Goal: Information Seeking & Learning: Learn about a topic

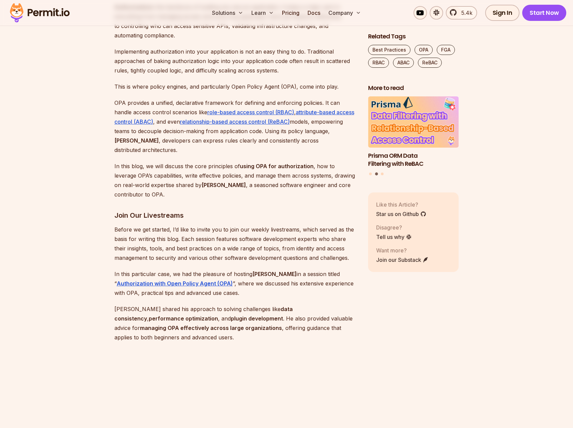
scroll to position [449, 0]
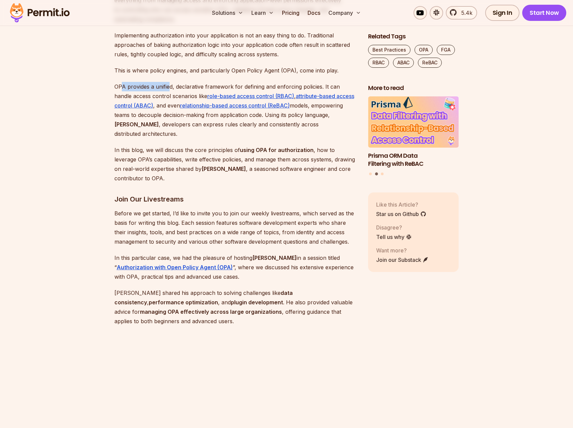
drag, startPoint x: 120, startPoint y: 80, endPoint x: 169, endPoint y: 82, distance: 48.8
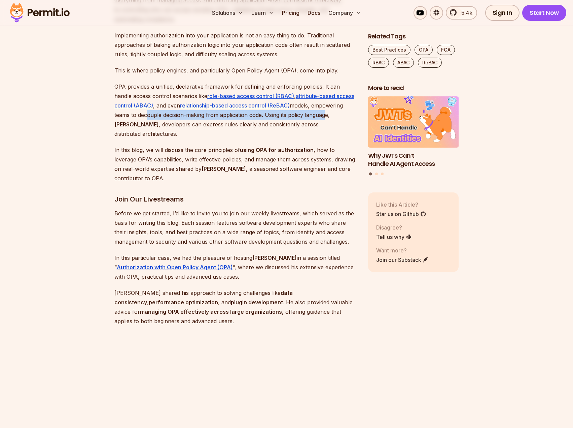
drag, startPoint x: 145, startPoint y: 115, endPoint x: 324, endPoint y: 119, distance: 179.5
click at [324, 119] on p "OPA provides a unified, declarative framework for defining and enforcing polici…" at bounding box center [235, 110] width 243 height 57
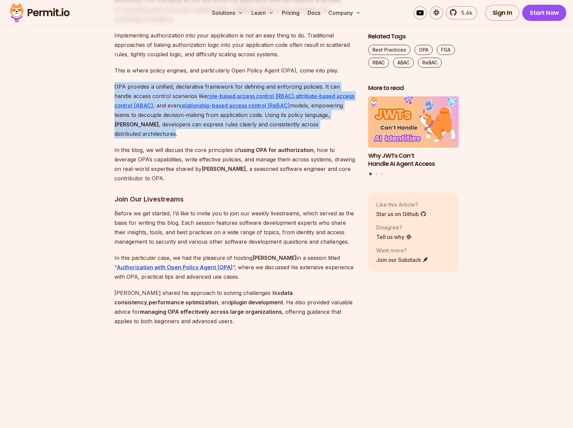
drag, startPoint x: 333, startPoint y: 124, endPoint x: 103, endPoint y: 91, distance: 232.0
click at [125, 122] on p "OPA provides a unified, declarative framework for defining and enforcing polici…" at bounding box center [235, 110] width 243 height 57
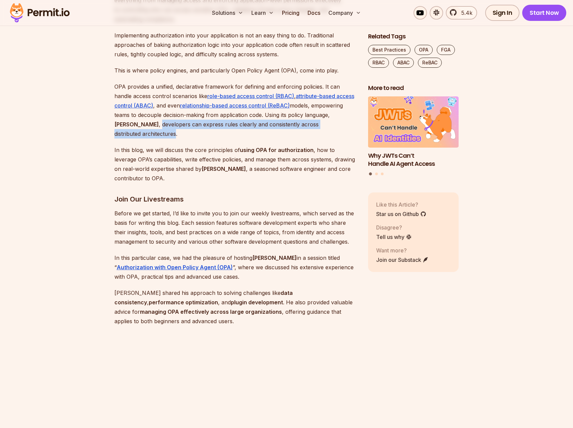
drag, startPoint x: 125, startPoint y: 122, endPoint x: 209, endPoint y: 78, distance: 95.3
click at [300, 122] on p "OPA provides a unified, declarative framework for defining and enforcing polici…" at bounding box center [235, 110] width 243 height 57
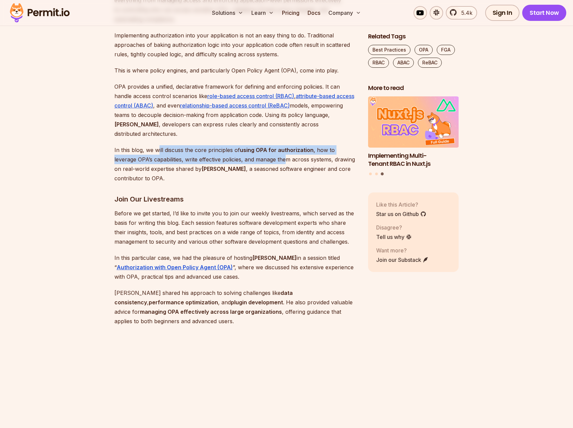
drag, startPoint x: 157, startPoint y: 143, endPoint x: 264, endPoint y: 151, distance: 106.7
click at [264, 151] on p "In this blog, we will discuss the core principles of using OPA for authorizatio…" at bounding box center [235, 164] width 243 height 38
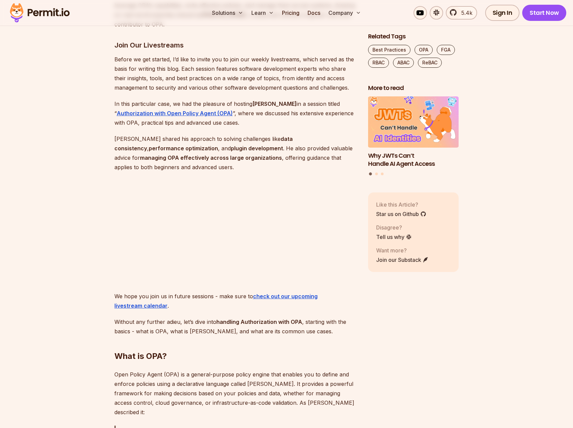
scroll to position [617, 0]
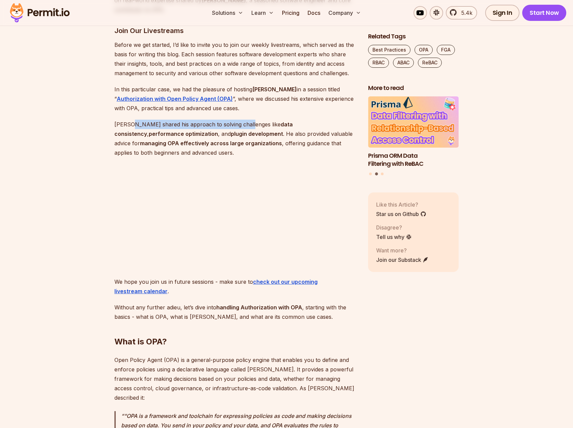
drag, startPoint x: 132, startPoint y: 114, endPoint x: 240, endPoint y: 115, distance: 108.7
click at [240, 120] on p "Tyler shared his approach to solving challenges like data consistency , perform…" at bounding box center [235, 139] width 243 height 38
drag, startPoint x: 217, startPoint y: 125, endPoint x: 296, endPoint y: 129, distance: 78.8
click at [296, 129] on p "Tyler shared his approach to solving challenges like data consistency , perform…" at bounding box center [235, 139] width 243 height 38
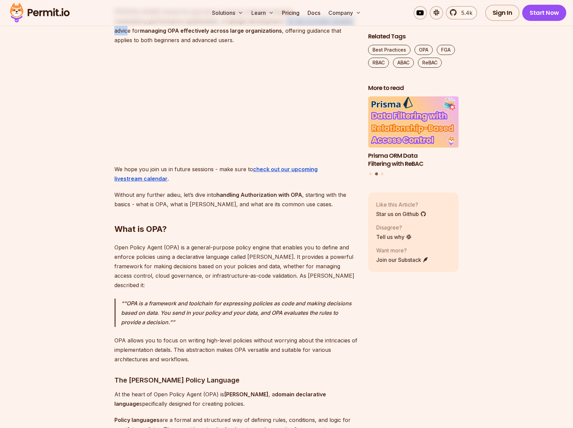
scroll to position [673, 0]
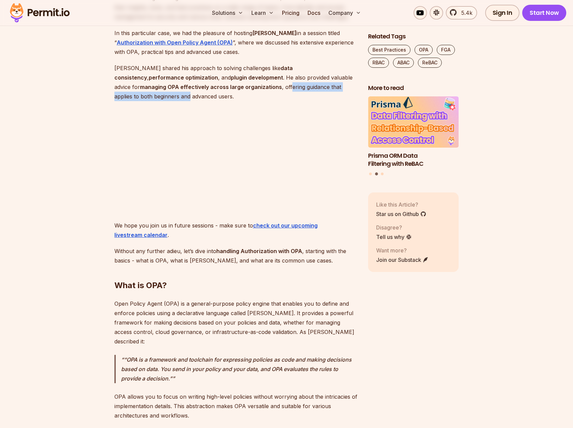
drag, startPoint x: 223, startPoint y: 76, endPoint x: 352, endPoint y: 78, distance: 129.0
click at [352, 78] on p "Tyler shared his approach to solving challenges like data consistency , perform…" at bounding box center [235, 82] width 243 height 38
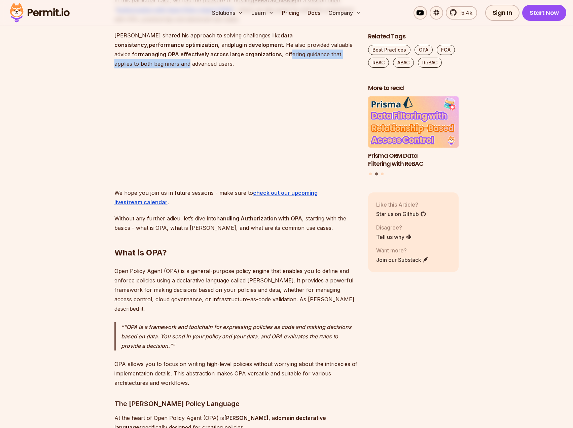
scroll to position [730, 0]
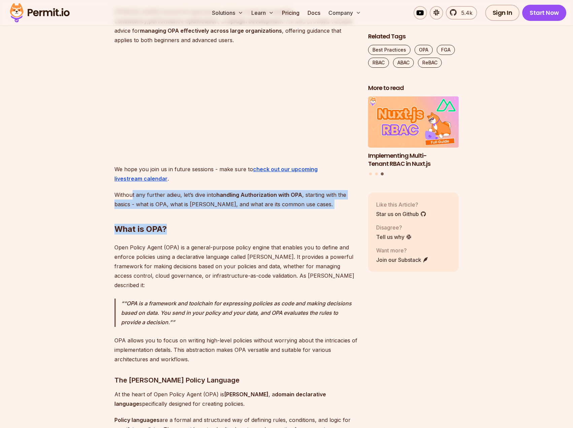
drag, startPoint x: 133, startPoint y: 185, endPoint x: 300, endPoint y: 197, distance: 167.7
click at [300, 197] on h2 "What is OPA?" at bounding box center [235, 216] width 243 height 38
drag, startPoint x: 278, startPoint y: 190, endPoint x: 123, endPoint y: 187, distance: 155.2
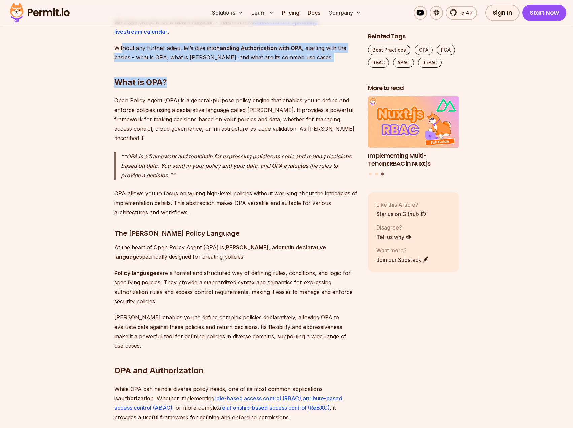
scroll to position [898, 0]
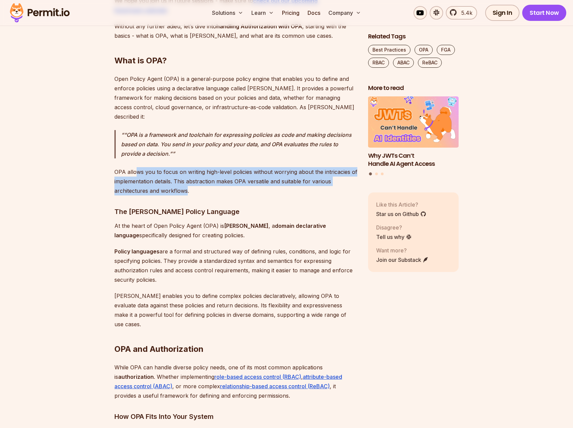
drag, startPoint x: 145, startPoint y: 156, endPoint x: 187, endPoint y: 169, distance: 43.9
click at [187, 169] on p "OPA allows you to focus on writing high-level policies without worrying about t…" at bounding box center [235, 181] width 243 height 28
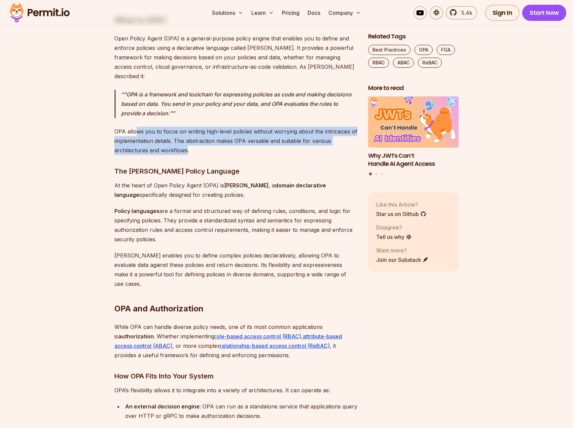
scroll to position [954, 0]
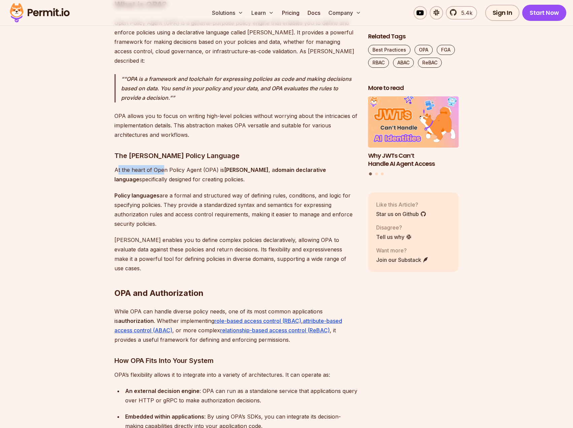
drag, startPoint x: 119, startPoint y: 150, endPoint x: 162, endPoint y: 150, distance: 43.8
click at [162, 165] on p "At the heart of Open Policy Agent (OPA) is Rego , a domain declarative language…" at bounding box center [235, 174] width 243 height 19
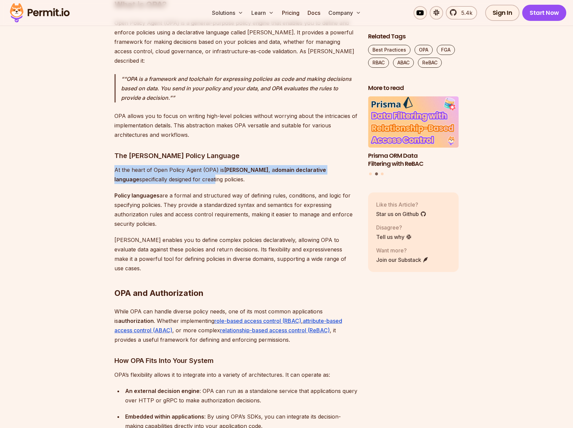
drag, startPoint x: 159, startPoint y: 161, endPoint x: 111, endPoint y: 149, distance: 49.2
drag, startPoint x: 111, startPoint y: 149, endPoint x: 186, endPoint y: 161, distance: 75.7
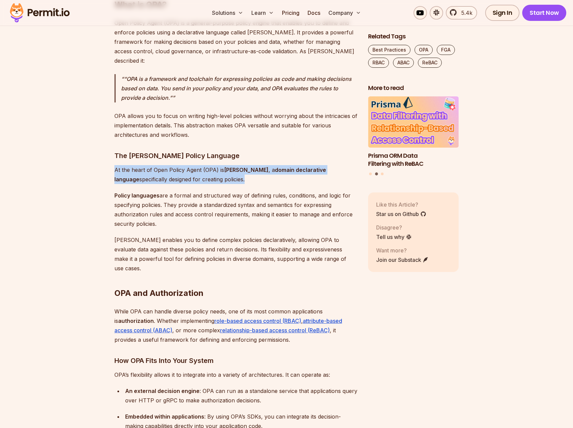
drag, startPoint x: 160, startPoint y: 177, endPoint x: 177, endPoint y: 204, distance: 31.4
click at [177, 204] on p "Policy languages are a formal and structured way of defining rules, conditions,…" at bounding box center [235, 210] width 243 height 38
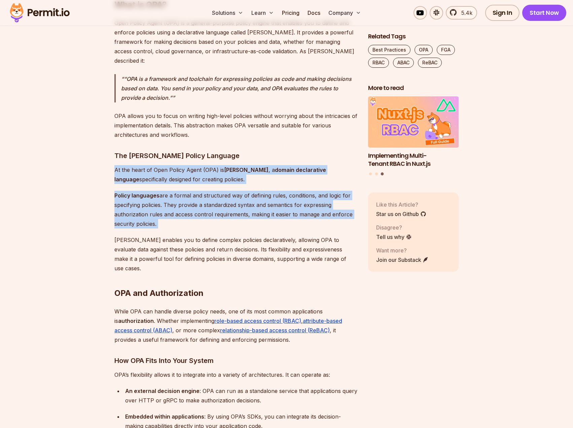
drag, startPoint x: 177, startPoint y: 204, endPoint x: 116, endPoint y: 148, distance: 82.2
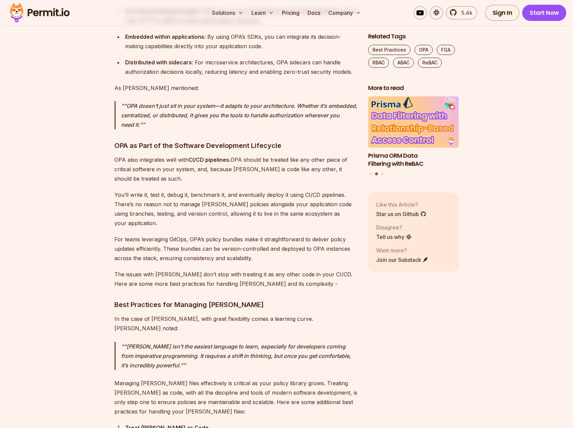
scroll to position [1347, 0]
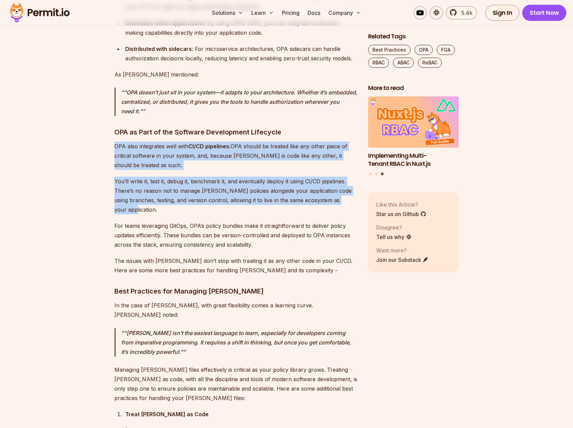
drag, startPoint x: 115, startPoint y: 121, endPoint x: 169, endPoint y: 182, distance: 81.1
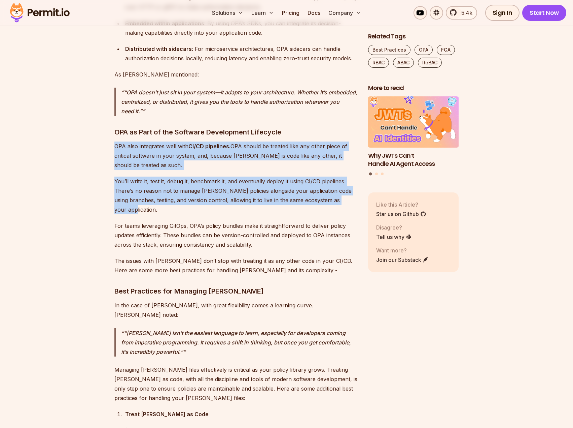
click at [169, 182] on p "You’ll write it, test it, debug it, benchmark it, and eventually deploy it usin…" at bounding box center [235, 195] width 243 height 38
drag, startPoint x: 169, startPoint y: 182, endPoint x: 176, endPoint y: 189, distance: 9.8
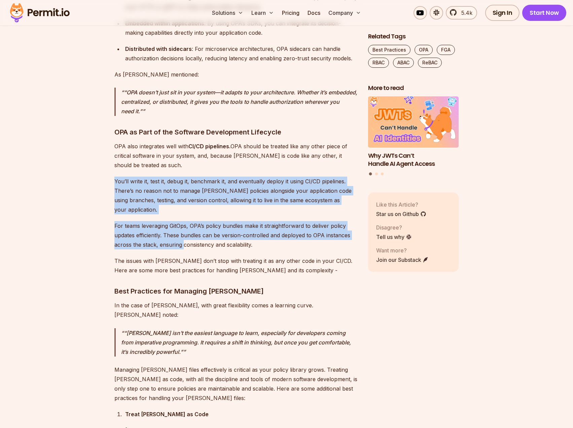
drag, startPoint x: 183, startPoint y: 212, endPoint x: 111, endPoint y: 152, distance: 94.2
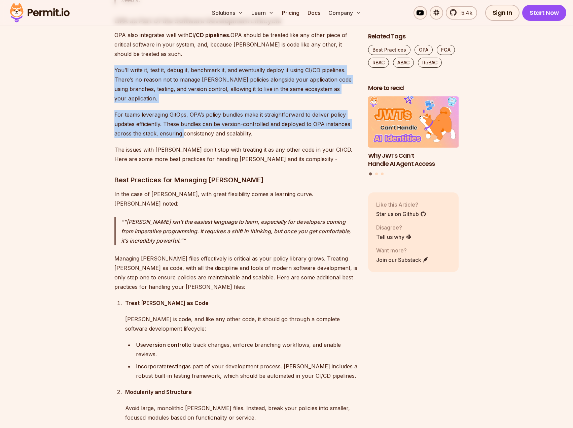
scroll to position [1459, 0]
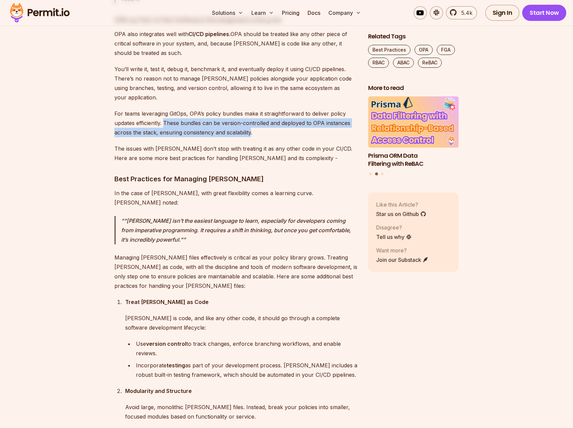
drag, startPoint x: 252, startPoint y: 104, endPoint x: 164, endPoint y: 94, distance: 88.5
click at [164, 109] on p "For teams leveraging GitOps, OPA’s policy bundles make it straightforward to de…" at bounding box center [235, 123] width 243 height 28
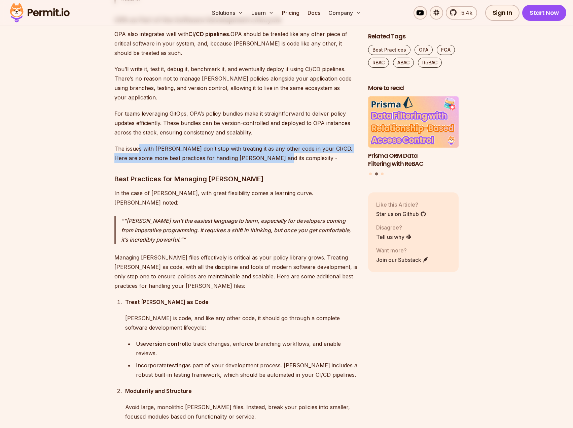
drag, startPoint x: 141, startPoint y: 122, endPoint x: 264, endPoint y: 130, distance: 123.2
click at [264, 144] on p "The issues with Rego don’t stop with treating it as any other code in your CI/C…" at bounding box center [235, 153] width 243 height 19
click at [265, 144] on p "The issues with Rego don’t stop with treating it as any other code in your CI/C…" at bounding box center [235, 153] width 243 height 19
drag, startPoint x: 265, startPoint y: 130, endPoint x: 181, endPoint y: 122, distance: 84.2
click at [181, 144] on p "The issues with Rego don’t stop with treating it as any other code in your CI/C…" at bounding box center [235, 153] width 243 height 19
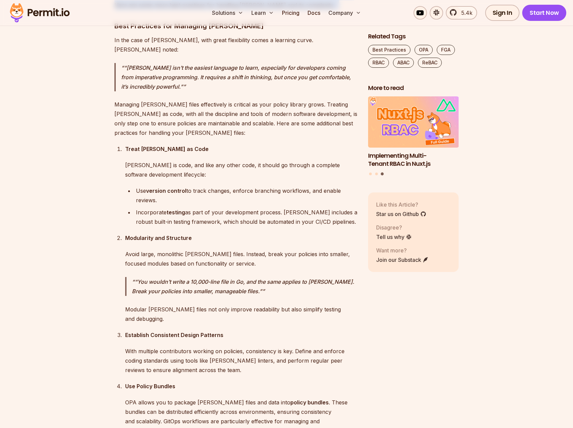
scroll to position [1627, 0]
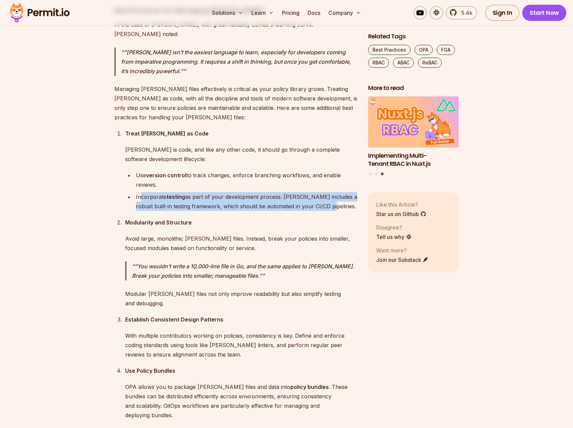
drag, startPoint x: 141, startPoint y: 159, endPoint x: 324, endPoint y: 173, distance: 184.0
click at [324, 192] on div "Incorporate testing as part of your development process. Rego includes a robust…" at bounding box center [247, 201] width 222 height 19
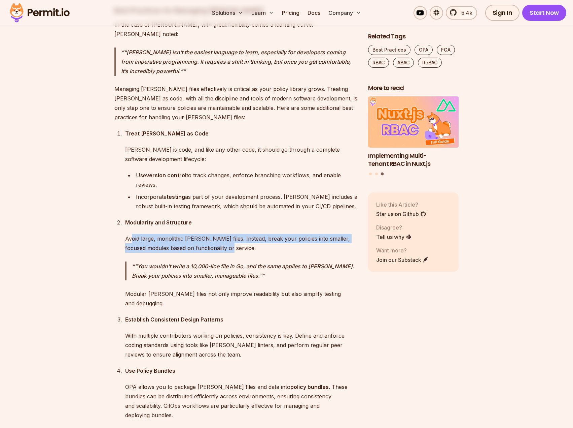
drag, startPoint x: 133, startPoint y: 198, endPoint x: 238, endPoint y: 212, distance: 105.9
click at [238, 234] on p "Avoid large, monolithic Rego files. Instead, break your policies into smaller, …" at bounding box center [241, 243] width 232 height 19
drag, startPoint x: 238, startPoint y: 212, endPoint x: 118, endPoint y: 179, distance: 123.8
click at [118, 179] on ol "Treat Rego as Code Rego is code, and like any other code, it should go through …" at bounding box center [235, 300] width 243 height 342
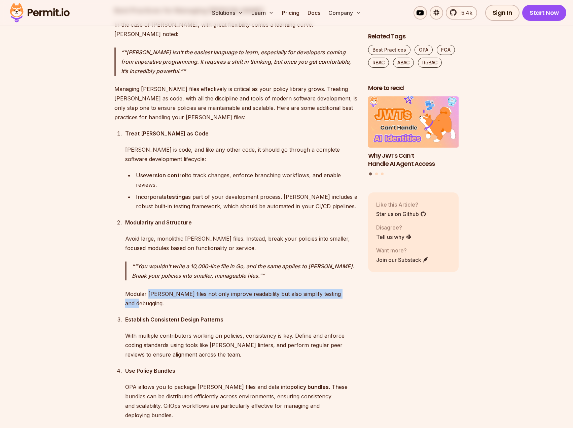
drag, startPoint x: 147, startPoint y: 256, endPoint x: 353, endPoint y: 250, distance: 206.1
click at [353, 250] on div "Modularity and Structure Avoid large, monolithic Rego files. Instead, break you…" at bounding box center [241, 262] width 232 height 90
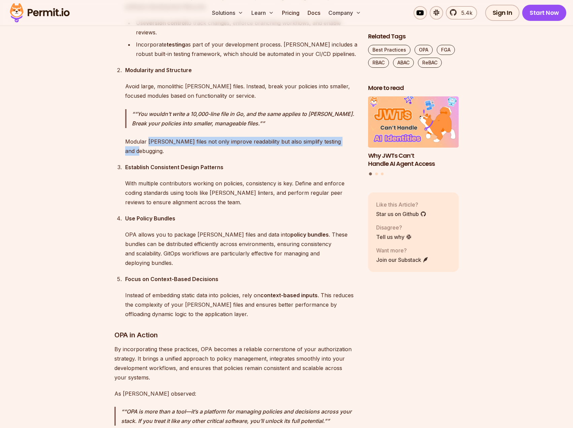
scroll to position [1795, 0]
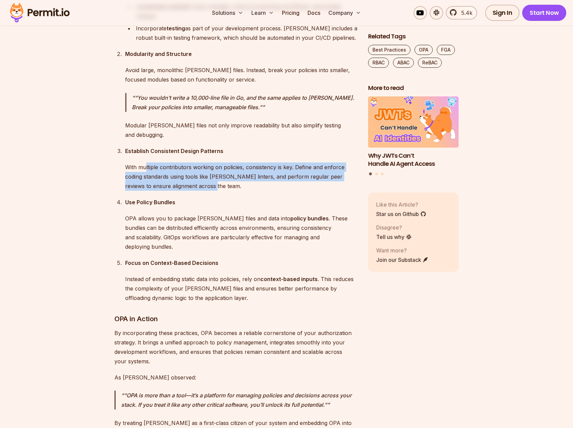
drag, startPoint x: 145, startPoint y: 118, endPoint x: 200, endPoint y: 134, distance: 57.3
click at [200, 162] on p "With multiple contributors working on policies, consistency is key. Define and …" at bounding box center [241, 176] width 232 height 28
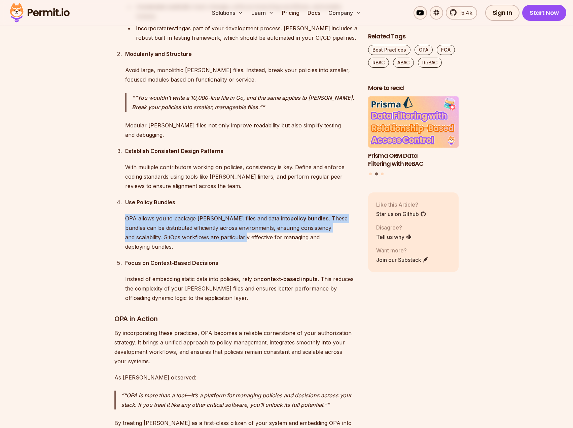
drag, startPoint x: 189, startPoint y: 187, endPoint x: 106, endPoint y: 169, distance: 85.4
click at [106, 169] on section "Table of Contents Authorization is the backbone of building any secure applicat…" at bounding box center [286, 286] width 573 height 3362
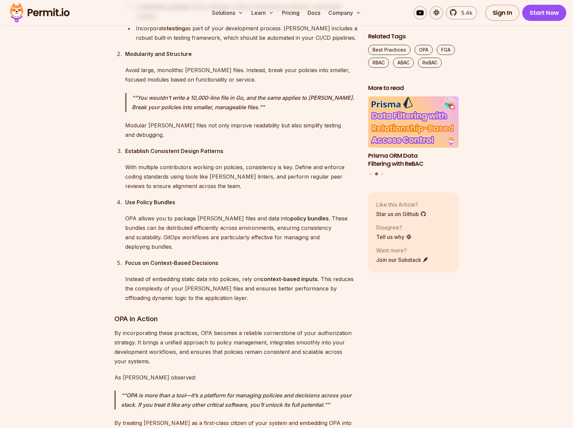
click at [250, 213] on p "OPA allows you to package Rego files and data into policy bundles . These bundl…" at bounding box center [241, 232] width 232 height 38
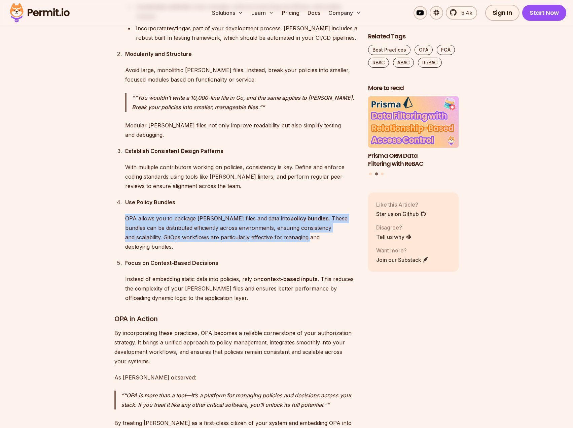
drag, startPoint x: 250, startPoint y: 191, endPoint x: 102, endPoint y: 169, distance: 149.3
click at [102, 169] on section "Table of Contents Authorization is the backbone of building any secure applicat…" at bounding box center [286, 286] width 573 height 3362
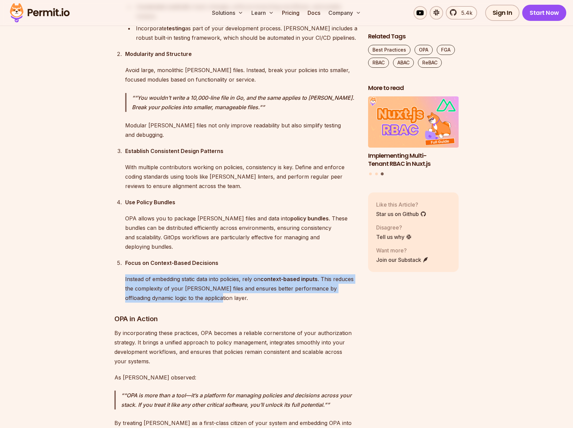
drag, startPoint x: 194, startPoint y: 238, endPoint x: 125, endPoint y: 218, distance: 71.4
click at [125, 274] on p "Instead of embedding static data into policies, rely on context-based inputs . …" at bounding box center [241, 288] width 232 height 28
click at [159, 274] on p "Instead of embedding static data into policies, rely on context-based inputs . …" at bounding box center [241, 288] width 232 height 28
drag, startPoint x: 159, startPoint y: 227, endPoint x: 190, endPoint y: 239, distance: 33.3
click at [190, 274] on p "Instead of embedding static data into policies, rely on context-based inputs . …" at bounding box center [241, 288] width 232 height 28
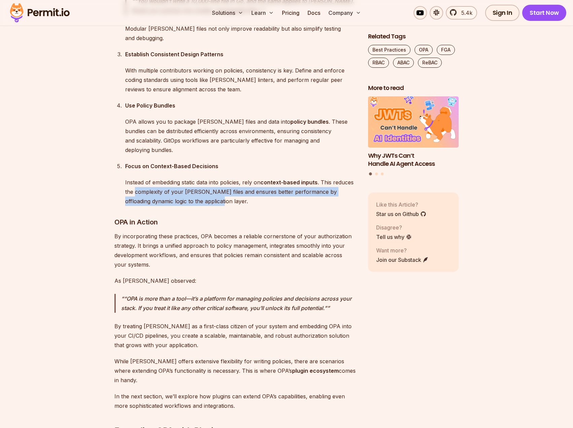
scroll to position [1908, 0]
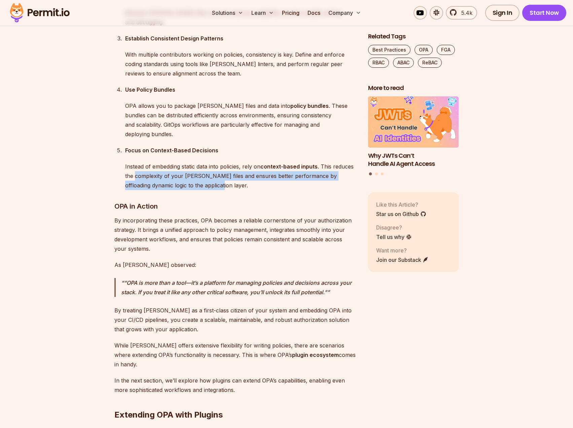
click at [139, 162] on p "Instead of embedding static data into policies, rely on context-based inputs . …" at bounding box center [241, 176] width 232 height 28
drag, startPoint x: 139, startPoint y: 115, endPoint x: 187, endPoint y: 129, distance: 50.3
click at [187, 162] on p "Instead of embedding static data into policies, rely on context-based inputs . …" at bounding box center [241, 176] width 232 height 28
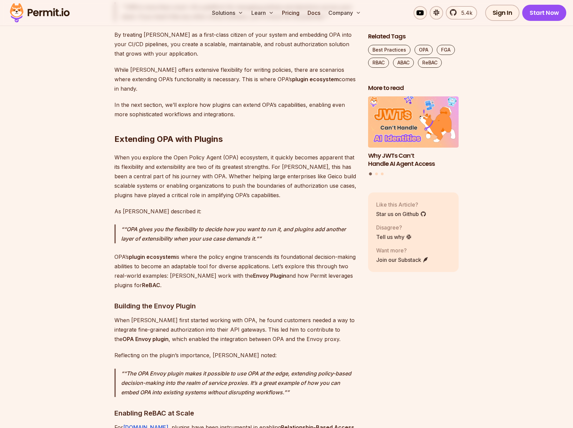
scroll to position [2188, 0]
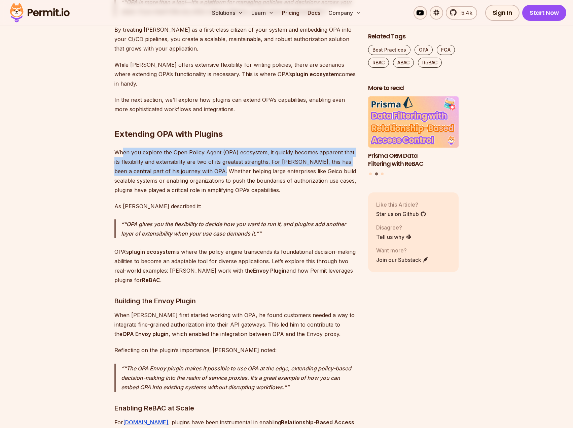
drag, startPoint x: 125, startPoint y: 89, endPoint x: 209, endPoint y: 106, distance: 86.7
click at [209, 147] on p "When you explore the Open Policy Agent (OPA) ecosystem, it quickly becomes appa…" at bounding box center [235, 170] width 243 height 47
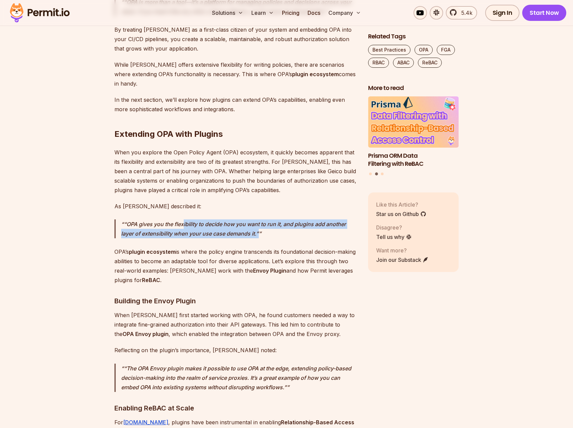
drag, startPoint x: 198, startPoint y: 157, endPoint x: 259, endPoint y: 166, distance: 62.2
click at [259, 219] on p "“OPA gives you the flexibility to decide how you want to run it, and plugins ad…" at bounding box center [239, 228] width 236 height 19
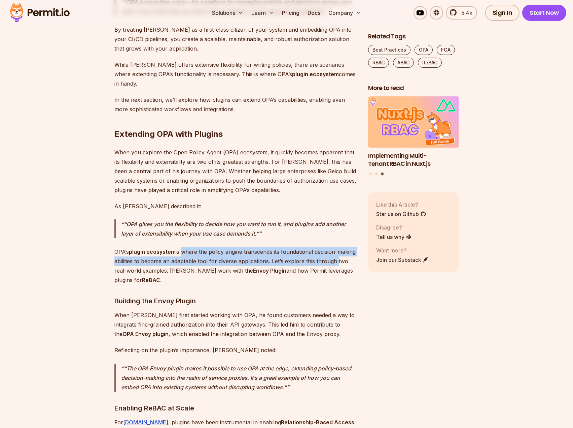
drag, startPoint x: 182, startPoint y: 185, endPoint x: 355, endPoint y: 193, distance: 172.5
click at [355, 247] on p "OPA’s plugin ecosystem is where the policy engine transcends its foundational d…" at bounding box center [235, 266] width 243 height 38
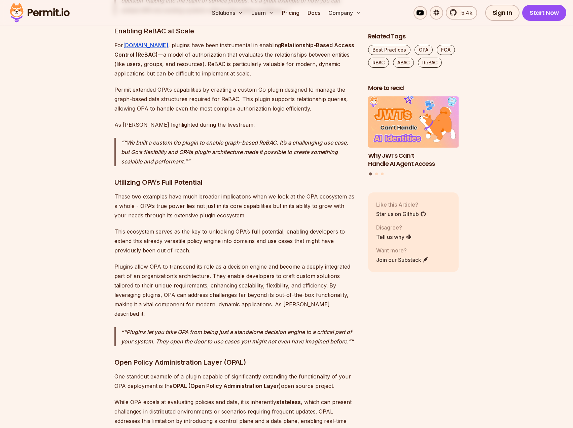
scroll to position [2581, 0]
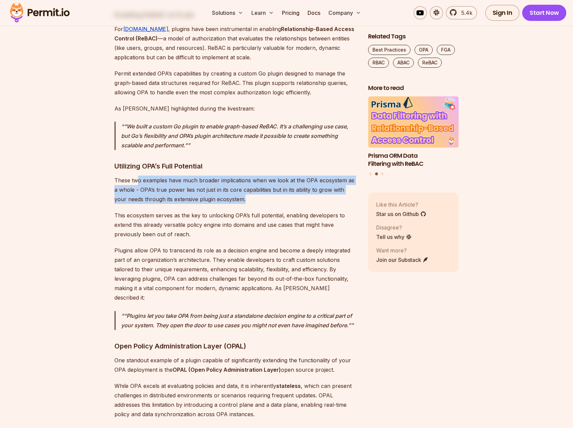
drag, startPoint x: 161, startPoint y: 115, endPoint x: 343, endPoint y: 132, distance: 183.2
click at [343, 175] on p "These two examples have much broader implications when we look at the OPA ecosy…" at bounding box center [235, 189] width 243 height 28
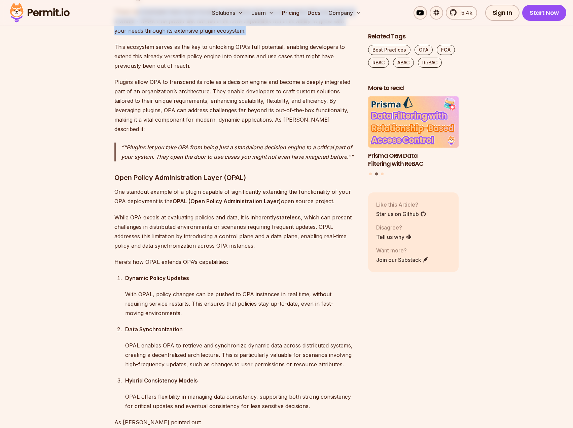
scroll to position [2805, 0]
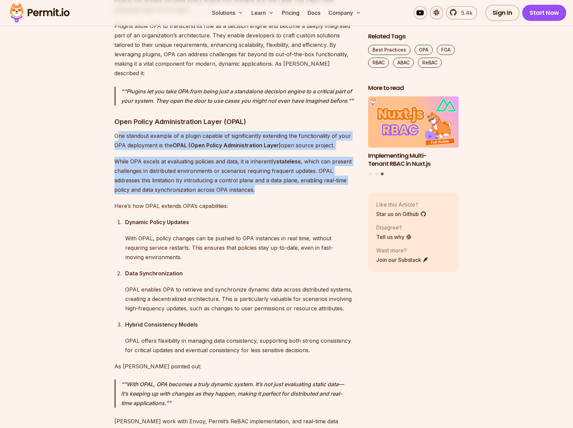
drag, startPoint x: 121, startPoint y: 60, endPoint x: 277, endPoint y: 116, distance: 165.3
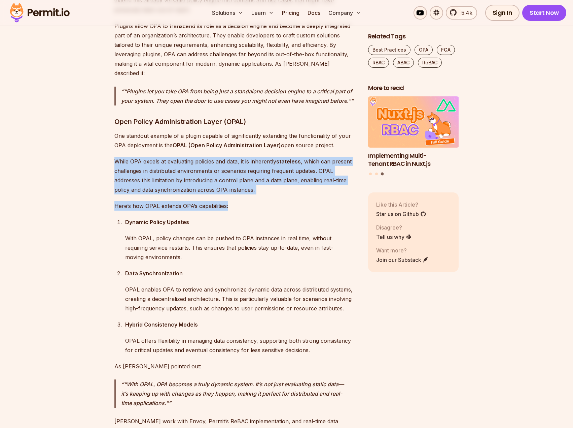
drag, startPoint x: 271, startPoint y: 119, endPoint x: 112, endPoint y: 84, distance: 163.0
click at [132, 157] on p "While OPA excels at evaluating policies and data, it is inherently stateless , …" at bounding box center [235, 176] width 243 height 38
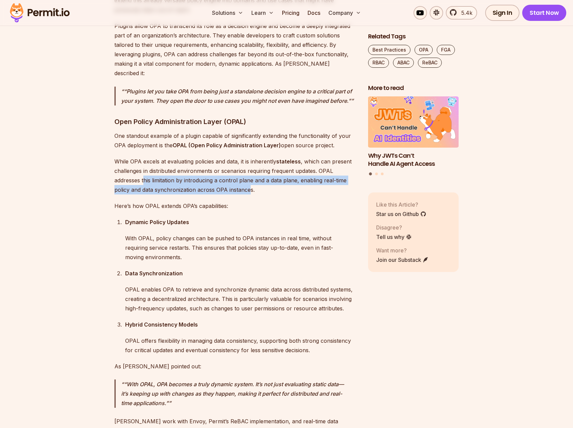
drag, startPoint x: 145, startPoint y: 101, endPoint x: 248, endPoint y: 109, distance: 103.4
click at [248, 157] on p "While OPA excels at evaluating policies and data, it is inherently stateless , …" at bounding box center [235, 176] width 243 height 38
click at [139, 157] on p "While OPA excels at evaluating policies and data, it is inherently stateless , …" at bounding box center [235, 176] width 243 height 38
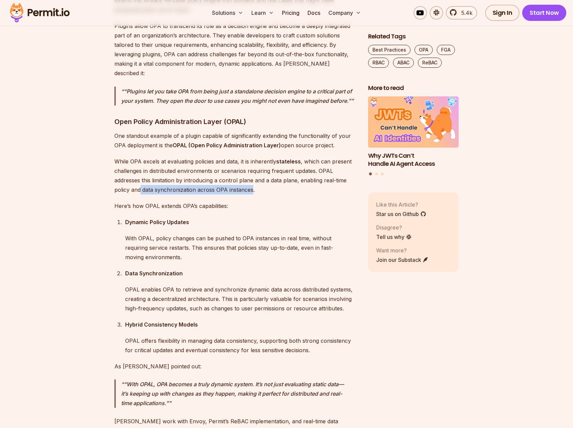
drag, startPoint x: 139, startPoint y: 112, endPoint x: 245, endPoint y: 112, distance: 105.7
click at [245, 157] on p "While OPA excels at evaluating policies and data, it is inherently stateless , …" at bounding box center [235, 176] width 243 height 38
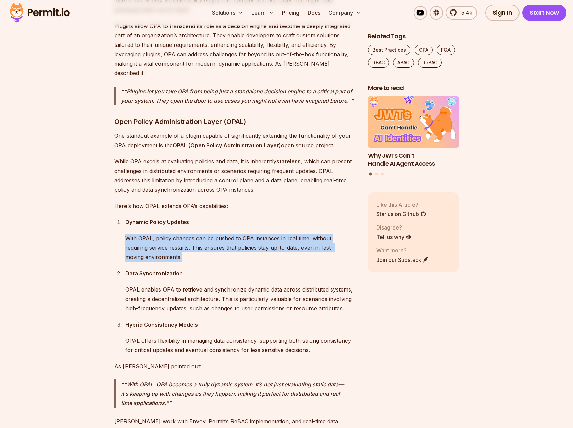
drag, startPoint x: 127, startPoint y: 162, endPoint x: 186, endPoint y: 181, distance: 61.7
click at [186, 233] on p "With OPAL, policy changes can be pushed to OPA instances in real time, without …" at bounding box center [241, 247] width 232 height 28
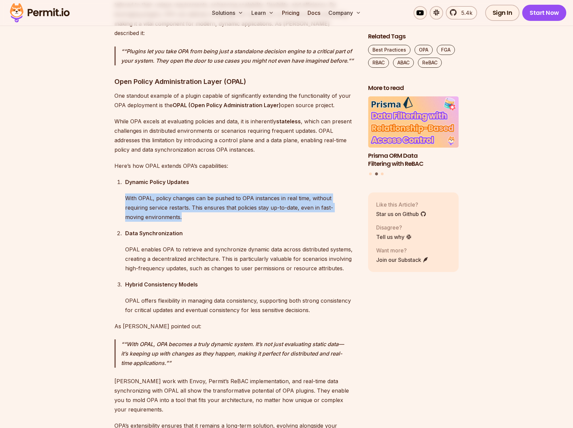
scroll to position [2862, 0]
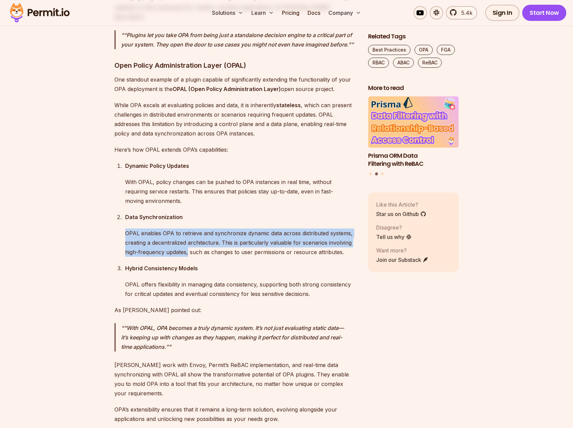
drag, startPoint x: 189, startPoint y: 174, endPoint x: 112, endPoint y: 154, distance: 78.6
click at [158, 228] on p "OPAL enables OPA to retrieve and synchronize dynamic data across distributed sy…" at bounding box center [241, 242] width 232 height 28
drag, startPoint x: 158, startPoint y: 158, endPoint x: 328, endPoint y: 175, distance: 170.8
click at [328, 228] on p "OPAL enables OPA to retrieve and synchronize dynamic data across distributed sy…" at bounding box center [241, 242] width 232 height 28
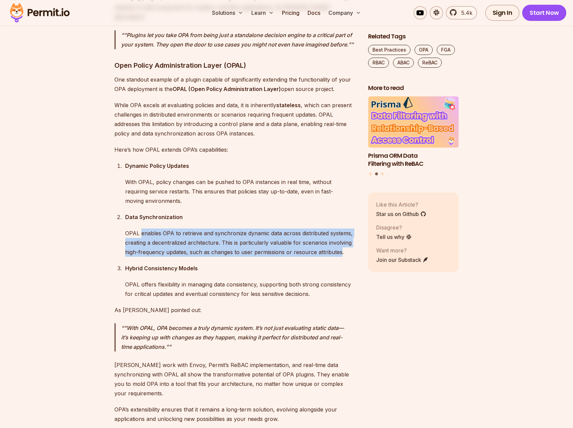
click at [328, 228] on p "OPAL enables OPA to retrieve and synchronize dynamic data across distributed sy…" at bounding box center [241, 242] width 232 height 28
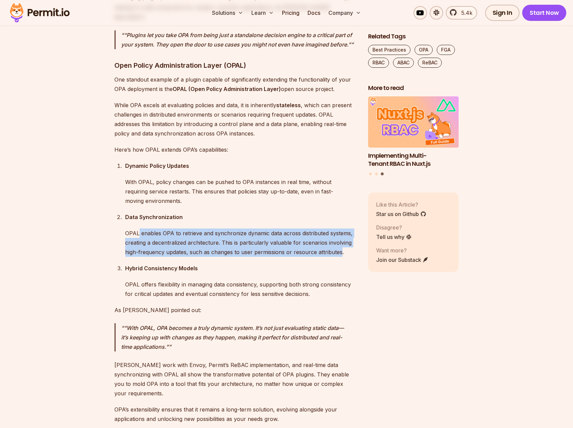
drag, startPoint x: 328, startPoint y: 175, endPoint x: 140, endPoint y: 155, distance: 189.3
click at [140, 228] on p "OPAL enables OPA to retrieve and synchronize dynamic data across distributed sy…" at bounding box center [241, 242] width 232 height 28
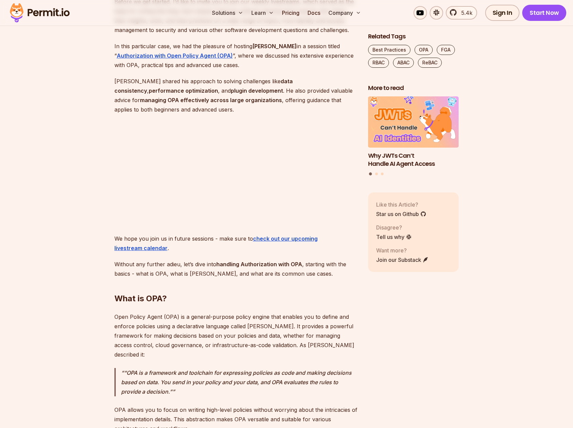
scroll to position [505, 0]
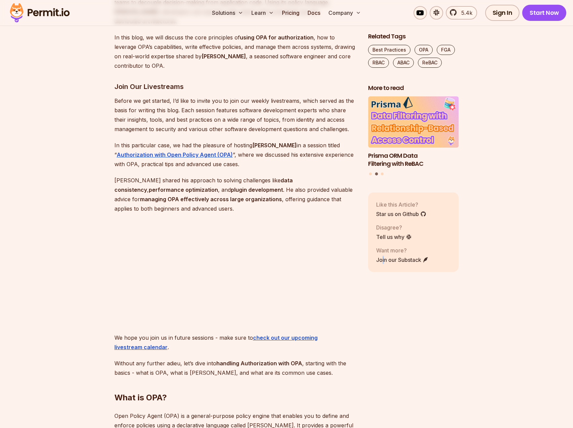
scroll to position [617, 0]
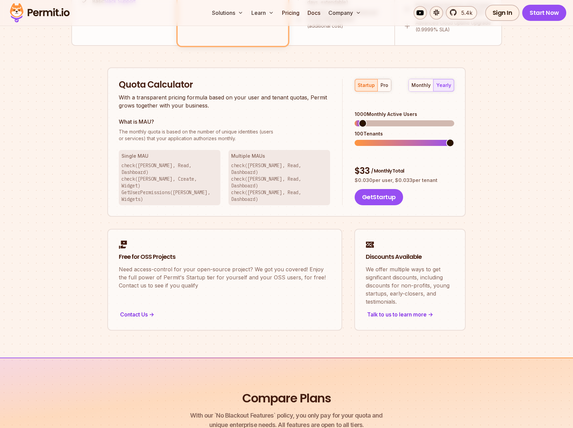
scroll to position [393, 0]
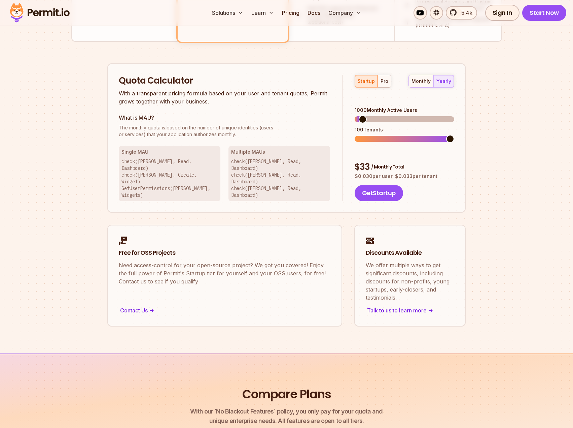
click at [363, 115] on span at bounding box center [363, 119] width 8 height 8
click at [387, 84] on div "pro" at bounding box center [385, 81] width 8 height 7
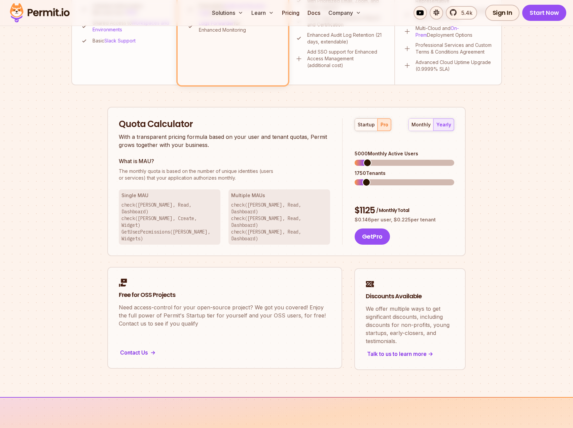
scroll to position [337, 0]
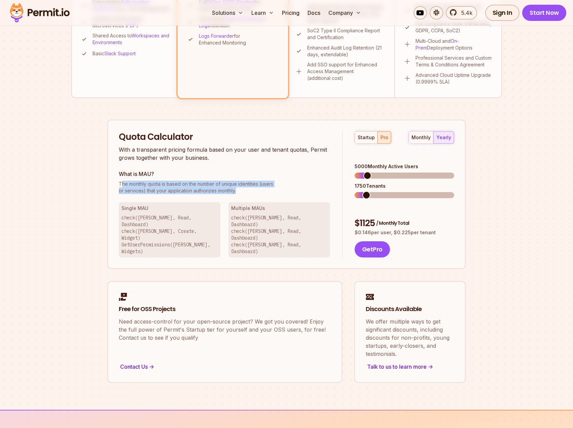
drag, startPoint x: 124, startPoint y: 184, endPoint x: 245, endPoint y: 188, distance: 120.9
click at [245, 188] on p "The monthly quota is based on the number of unique identities (users or service…" at bounding box center [224, 186] width 211 height 13
click at [246, 188] on p "The monthly quota is based on the number of unique identities (users or service…" at bounding box center [224, 186] width 211 height 13
drag, startPoint x: 246, startPoint y: 188, endPoint x: 126, endPoint y: 184, distance: 119.9
click at [126, 184] on p "The monthly quota is based on the number of unique identities (users or service…" at bounding box center [224, 186] width 211 height 13
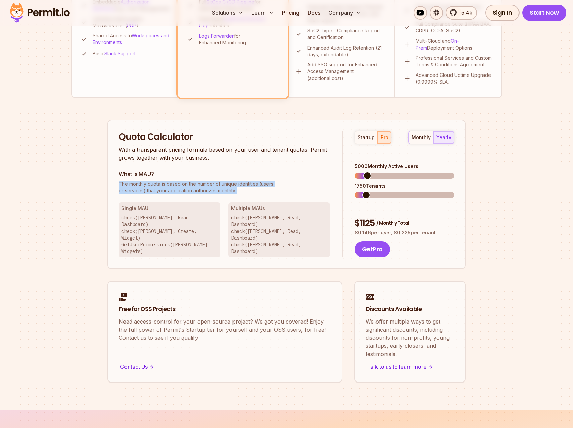
click at [126, 184] on span "The monthly quota is based on the number of unique identities (users" at bounding box center [224, 183] width 211 height 7
drag, startPoint x: 126, startPoint y: 184, endPoint x: 259, endPoint y: 193, distance: 132.9
click at [259, 193] on p "The monthly quota is based on the number of unique identities (users or service…" at bounding box center [224, 186] width 211 height 13
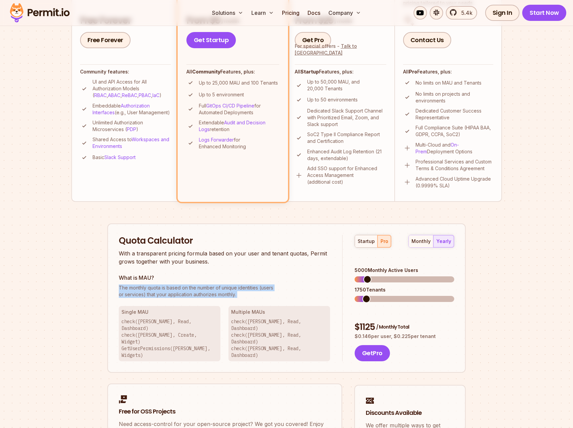
scroll to position [225, 0]
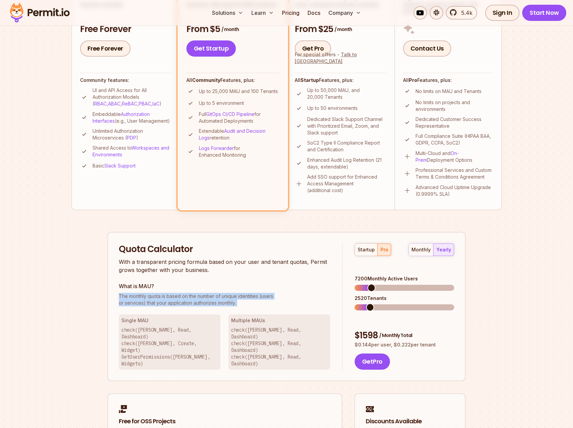
click at [369, 283] on span at bounding box center [372, 287] width 8 height 8
click at [396, 303] on span at bounding box center [397, 307] width 8 height 8
click at [371, 303] on span at bounding box center [374, 307] width 8 height 8
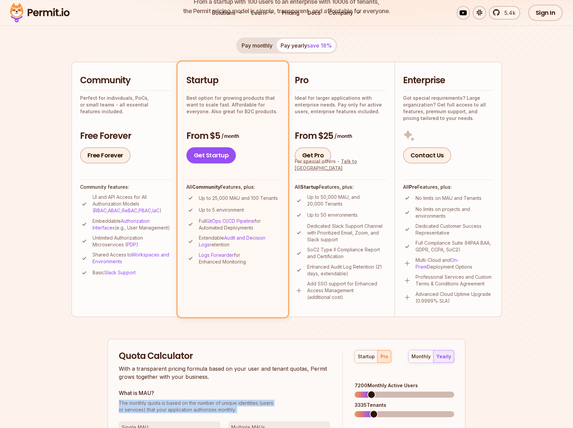
scroll to position [0, 0]
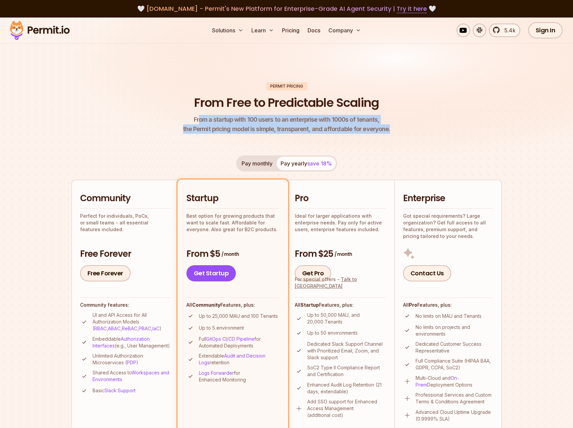
drag, startPoint x: 202, startPoint y: 120, endPoint x: 391, endPoint y: 128, distance: 188.7
click at [391, 128] on header "Permit Pricing From Free to Predictable Scaling From a startup with 100 users t…" at bounding box center [286, 108] width 431 height 52
drag, startPoint x: 391, startPoint y: 128, endPoint x: 193, endPoint y: 126, distance: 197.3
click at [193, 126] on header "Permit Pricing From Free to Predictable Scaling From a startup with 100 users t…" at bounding box center [286, 108] width 431 height 52
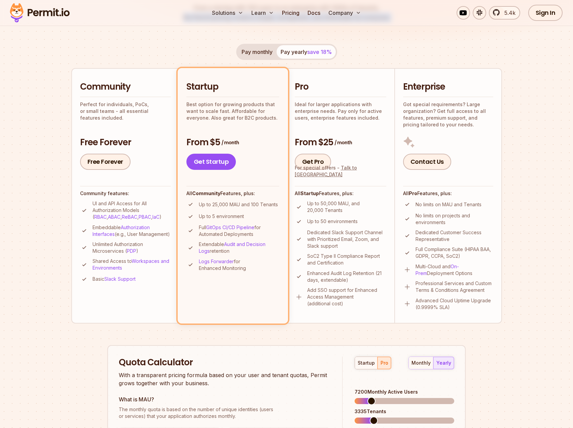
scroll to position [112, 0]
click at [408, 269] on img at bounding box center [407, 269] width 8 height 8
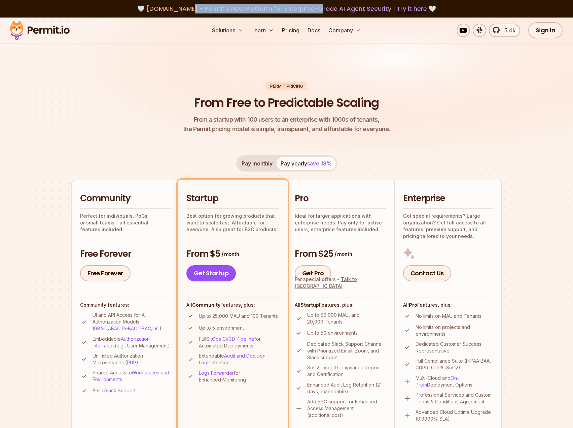
drag, startPoint x: 190, startPoint y: 6, endPoint x: 314, endPoint y: 10, distance: 124.6
click at [314, 10] on span "agent.security - Permit's New Platform for Enterprise-Grade AI Agent Security |…" at bounding box center [286, 8] width 281 height 8
click at [333, 10] on span "agent.security - Permit's New Platform for Enterprise-Grade AI Agent Security |…" at bounding box center [286, 8] width 281 height 8
drag, startPoint x: 333, startPoint y: 10, endPoint x: 286, endPoint y: 5, distance: 47.1
click at [286, 5] on span "agent.security - Permit's New Platform for Enterprise-Grade AI Agent Security |…" at bounding box center [286, 8] width 281 height 8
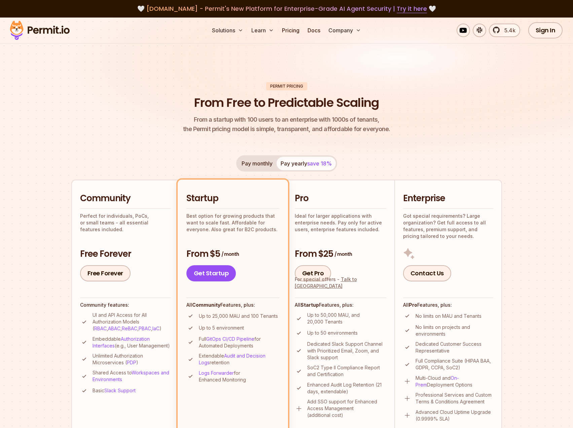
click at [184, 9] on span "agent.security - Permit's New Platform for Enterprise-Grade AI Agent Security |…" at bounding box center [286, 8] width 281 height 8
drag, startPoint x: 184, startPoint y: 9, endPoint x: 424, endPoint y: 11, distance: 239.7
click at [185, 10] on span "agent.security - Permit's New Platform for Enterprise-Grade AI Agent Security |…" at bounding box center [286, 8] width 281 height 8
click at [399, 10] on link "Try it here" at bounding box center [412, 8] width 30 height 9
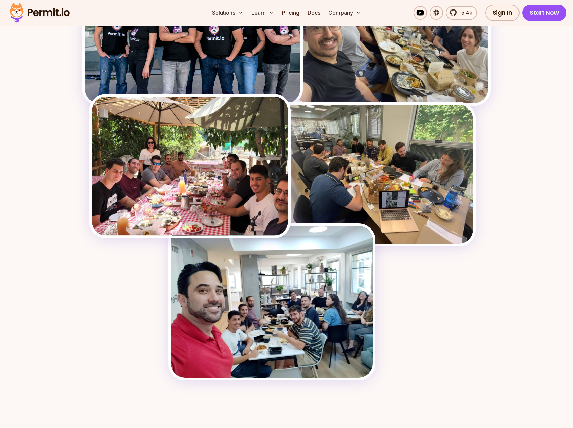
scroll to position [1010, 0]
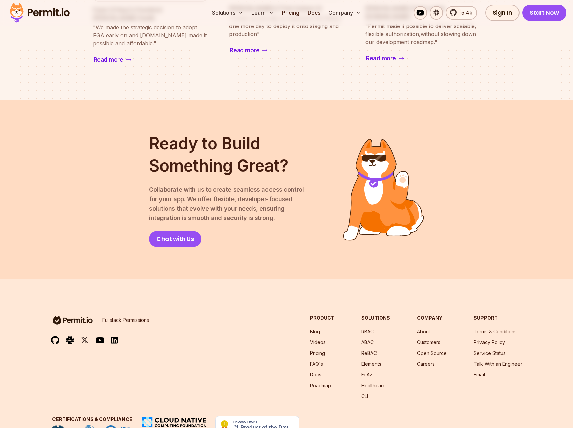
scroll to position [851, 0]
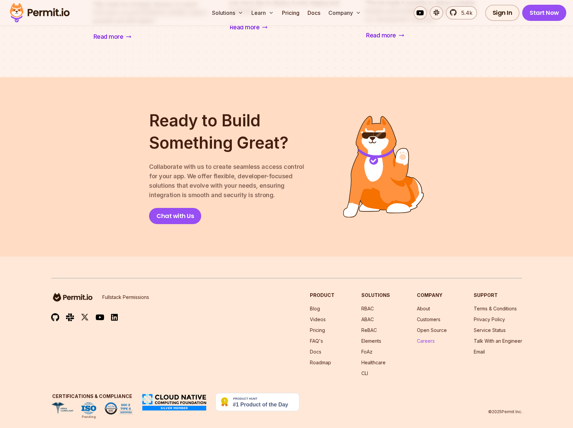
click at [426, 338] on link "Careers" at bounding box center [426, 341] width 18 height 6
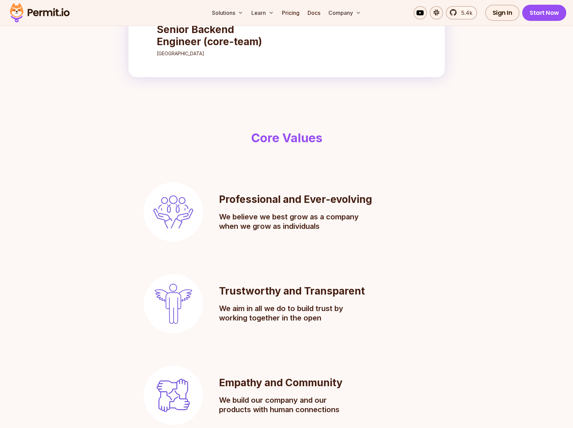
scroll to position [449, 0]
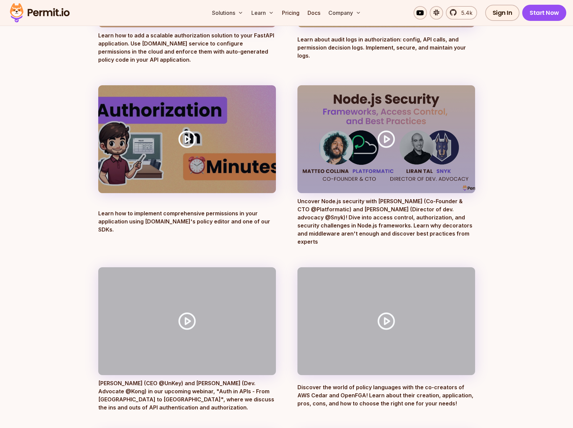
scroll to position [393, 0]
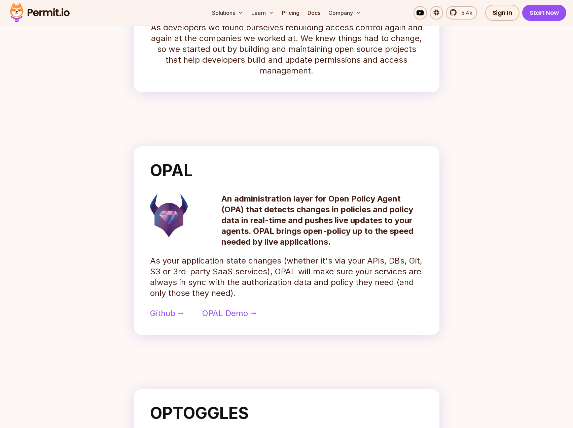
scroll to position [225, 0]
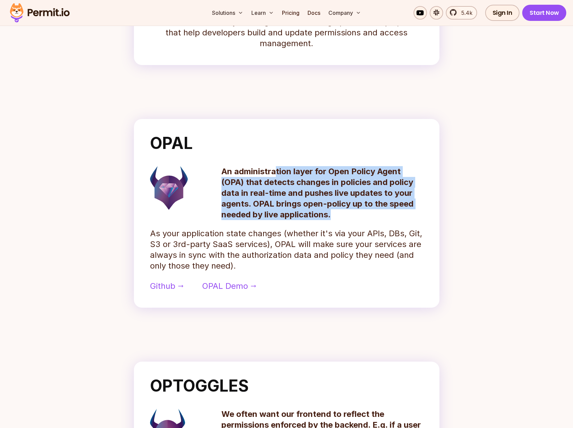
drag, startPoint x: 277, startPoint y: 166, endPoint x: 415, endPoint y: 213, distance: 145.3
click at [415, 213] on p "An administration layer for Open Policy Agent (OPA) that detects changes in pol…" at bounding box center [323, 193] width 202 height 54
click at [362, 210] on p "An administration layer for Open Policy Agent (OPA) that detects changes in pol…" at bounding box center [323, 193] width 202 height 54
drag, startPoint x: 362, startPoint y: 210, endPoint x: 230, endPoint y: 169, distance: 138.3
click at [230, 169] on p "An administration layer for Open Policy Agent (OPA) that detects changes in pol…" at bounding box center [323, 193] width 202 height 54
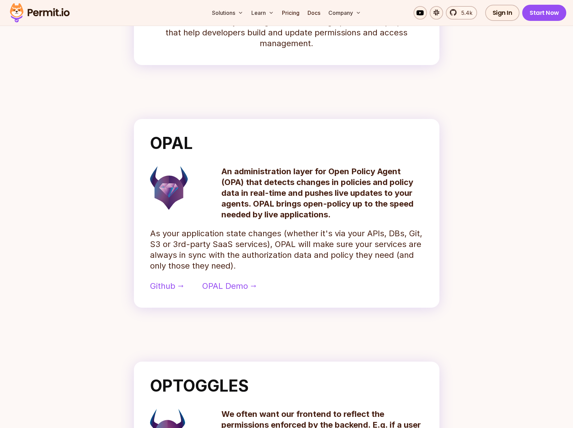
click at [230, 169] on p "An administration layer for Open Policy Agent (OPA) that detects changes in pol…" at bounding box center [323, 193] width 202 height 54
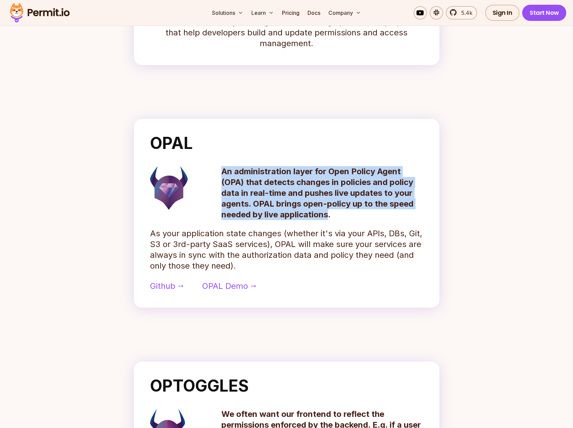
drag, startPoint x: 230, startPoint y: 169, endPoint x: 318, endPoint y: 214, distance: 100.0
click at [318, 214] on p "An administration layer for Open Policy Agent (OPA) that detects changes in pol…" at bounding box center [323, 193] width 202 height 54
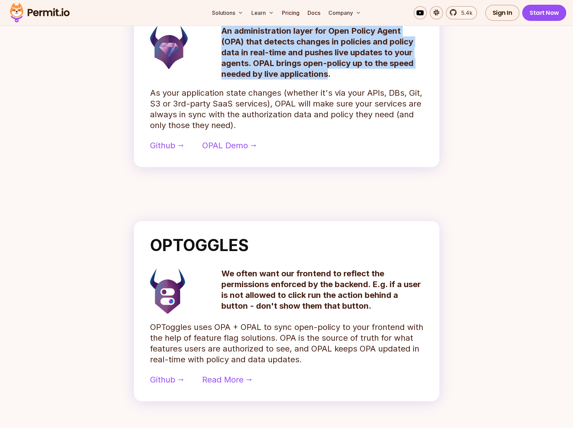
scroll to position [393, 0]
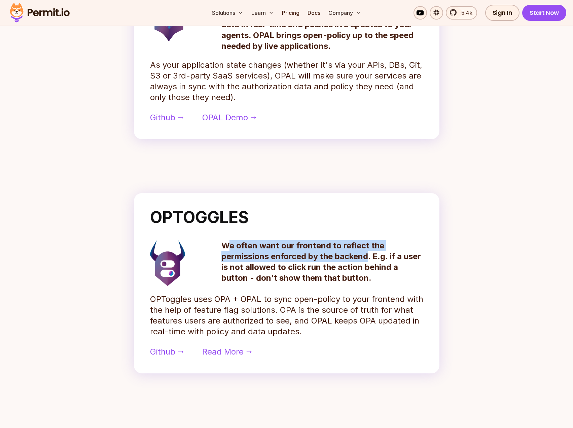
drag, startPoint x: 230, startPoint y: 239, endPoint x: 371, endPoint y: 259, distance: 142.7
click at [371, 259] on div "OPTOGGLES We often want our frontend to reflect the permissions enforced by the…" at bounding box center [287, 283] width 306 height 180
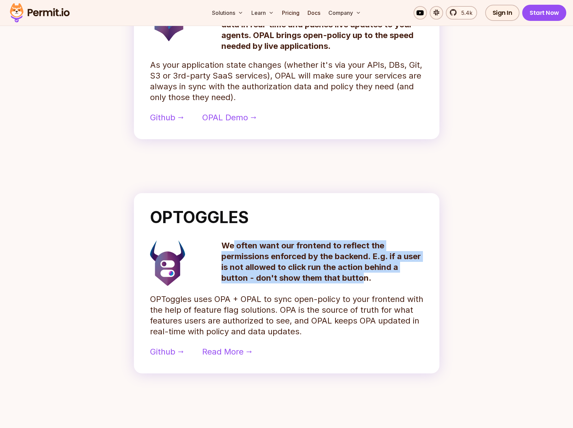
drag, startPoint x: 361, startPoint y: 279, endPoint x: 234, endPoint y: 242, distance: 132.3
click at [234, 242] on p "We often want our frontend to reflect the permissions enforced by the backend. …" at bounding box center [323, 261] width 202 height 43
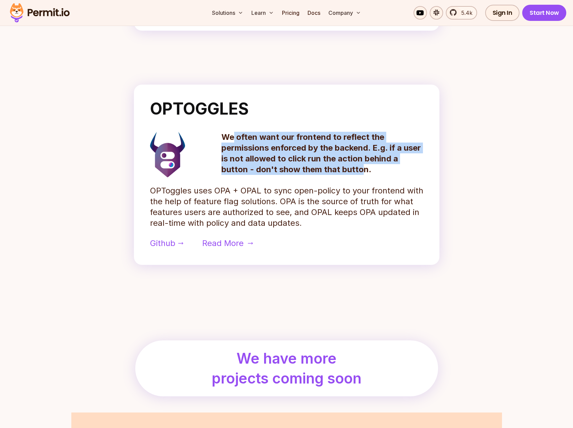
scroll to position [505, 0]
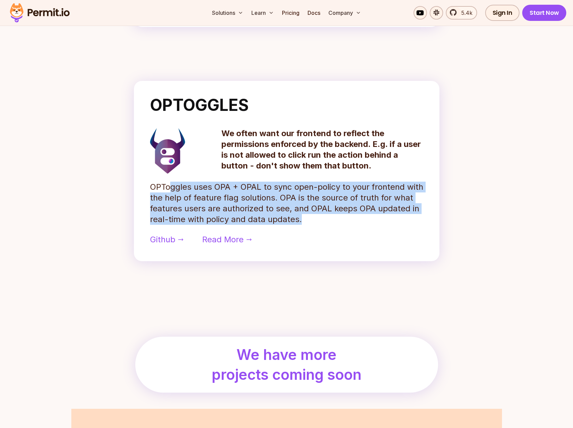
drag, startPoint x: 169, startPoint y: 183, endPoint x: 298, endPoint y: 220, distance: 133.9
click at [298, 220] on p "OPToggles uses OPA + OPAL to sync open-policy to your frontend with the help of…" at bounding box center [286, 202] width 273 height 43
click at [302, 187] on p "OPToggles uses OPA + OPAL to sync open-policy to your frontend with the help of…" at bounding box center [286, 202] width 273 height 43
drag, startPoint x: 302, startPoint y: 187, endPoint x: 316, endPoint y: 223, distance: 38.5
click at [316, 223] on p "OPToggles uses OPA + OPAL to sync open-policy to your frontend with the help of…" at bounding box center [286, 202] width 273 height 43
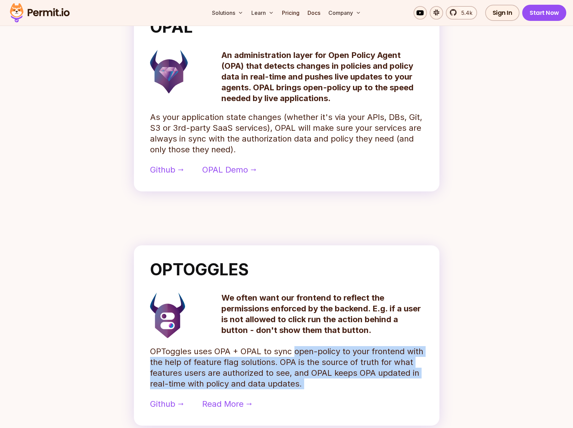
scroll to position [225, 0]
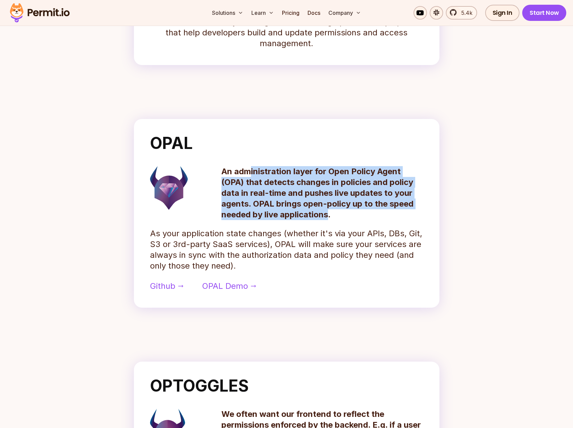
drag, startPoint x: 265, startPoint y: 173, endPoint x: 329, endPoint y: 216, distance: 76.4
click at [329, 216] on p "An administration layer for Open Policy Agent (OPA) that detects changes in pol…" at bounding box center [323, 193] width 202 height 54
drag, startPoint x: 329, startPoint y: 216, endPoint x: 226, endPoint y: 149, distance: 123.5
click at [226, 149] on div "OPAL An administration layer for Open Policy Agent (OPA) that detects changes i…" at bounding box center [287, 213] width 306 height 189
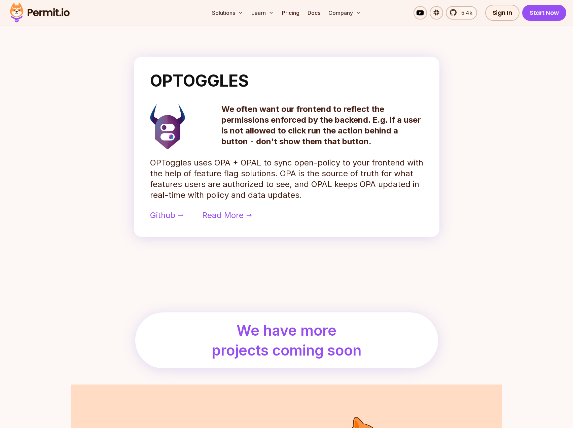
scroll to position [372, 0]
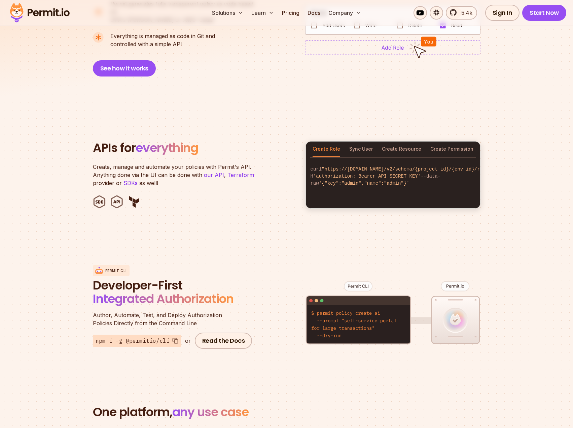
scroll to position [617, 0]
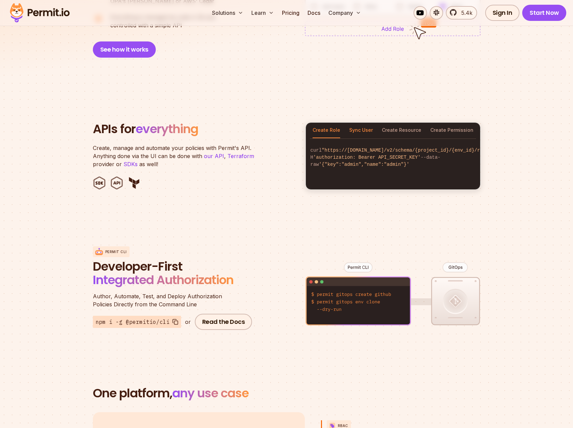
click at [365, 123] on button "Sync User" at bounding box center [361, 130] width 24 height 15
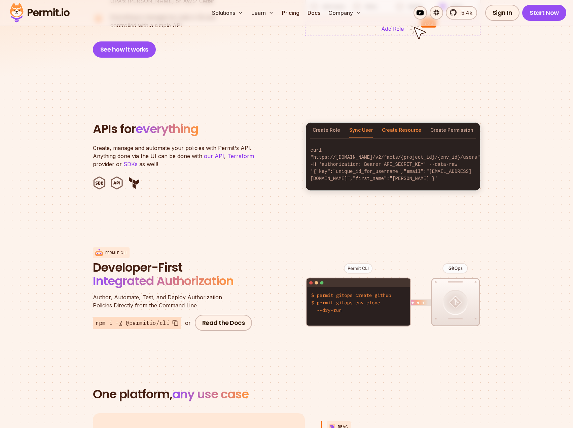
click at [403, 123] on button "Create Resource" at bounding box center [401, 130] width 39 height 15
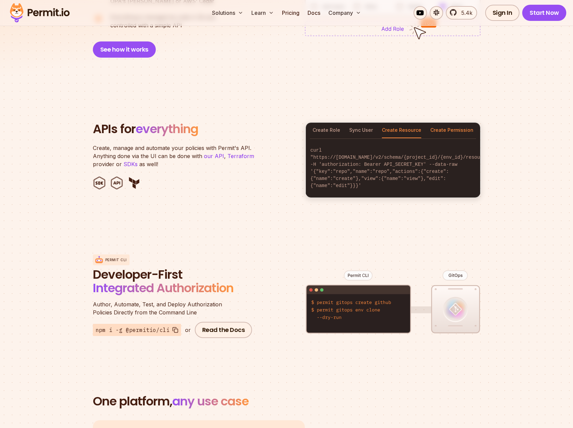
click at [463, 123] on button "Create Permission" at bounding box center [452, 130] width 43 height 15
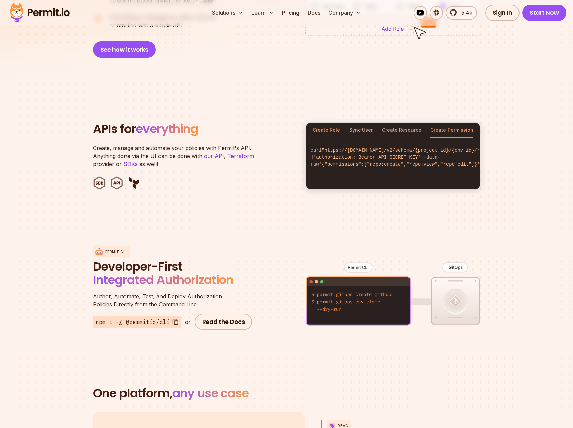
click at [331, 123] on button "Create Role" at bounding box center [327, 130] width 28 height 15
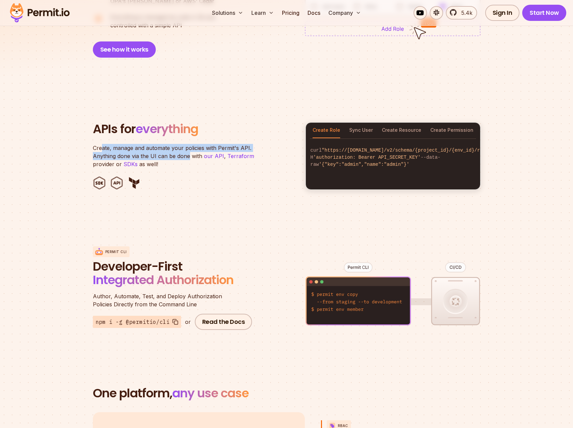
drag, startPoint x: 102, startPoint y: 142, endPoint x: 187, endPoint y: 145, distance: 85.2
click at [187, 145] on p "Create, manage and automate your policies with Permit's API. Anything done via …" at bounding box center [177, 156] width 168 height 24
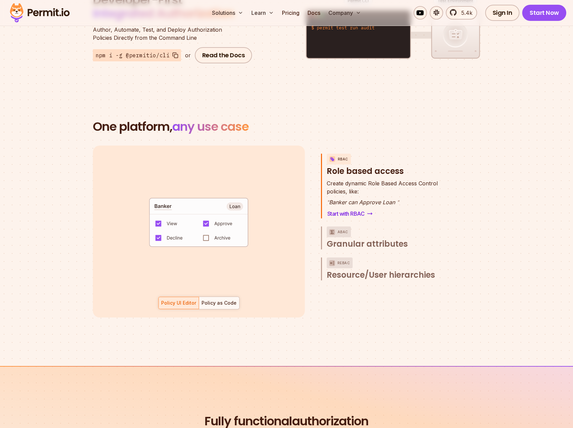
scroll to position [898, 0]
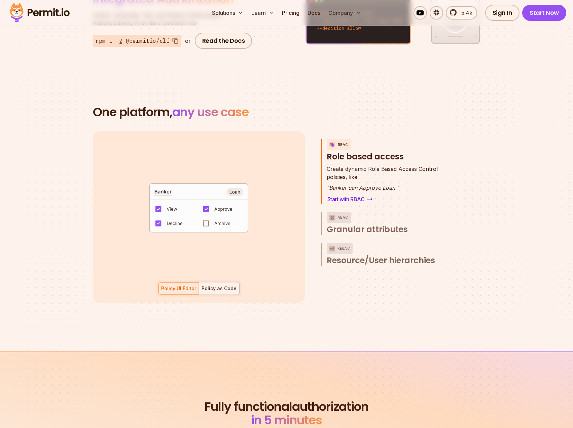
click at [220, 284] on div at bounding box center [219, 288] width 40 height 12
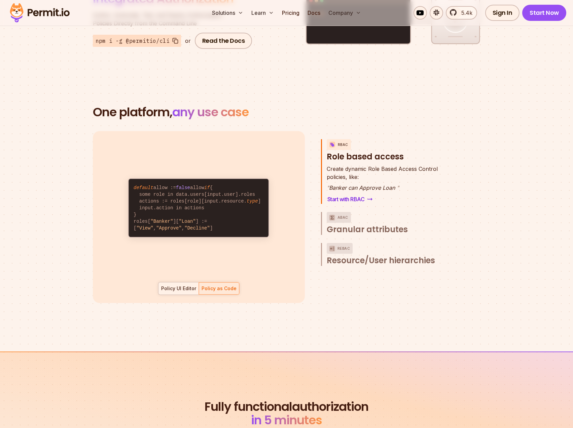
click at [189, 285] on div "Policy UI Editor" at bounding box center [178, 288] width 35 height 7
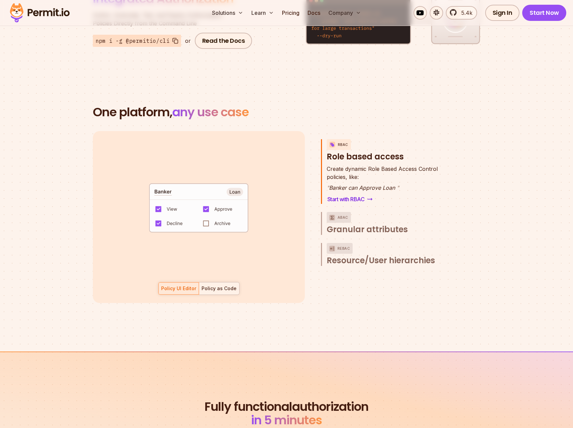
click at [218, 285] on div "Policy as Code" at bounding box center [219, 288] width 35 height 7
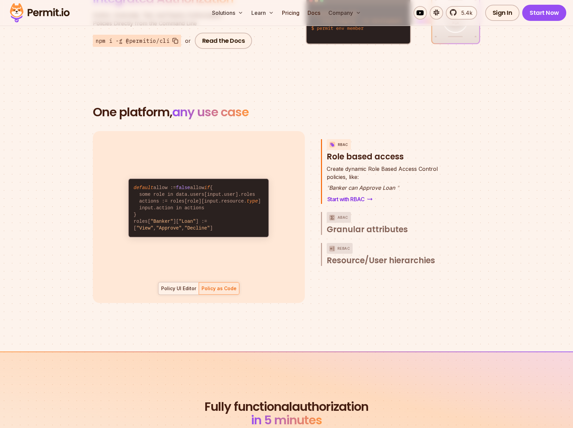
click at [183, 285] on div "Policy UI Editor" at bounding box center [178, 288] width 35 height 7
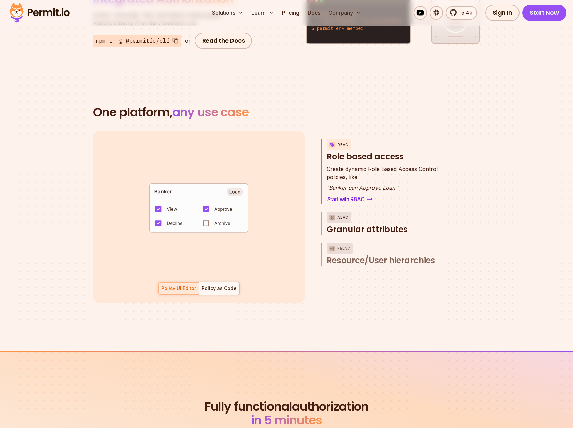
click at [359, 224] on span "Granular attributes" at bounding box center [367, 229] width 81 height 11
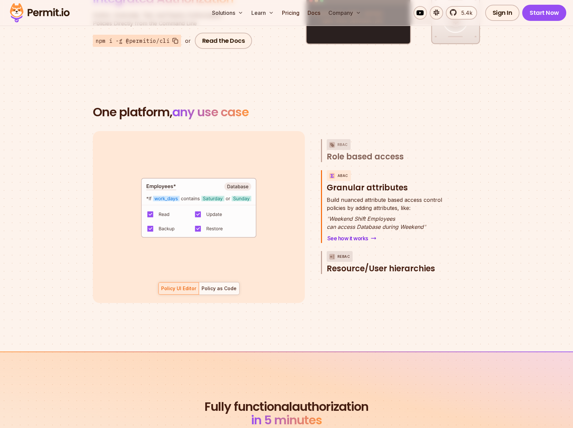
click at [401, 263] on span "Resource/User hierarchies" at bounding box center [381, 268] width 108 height 11
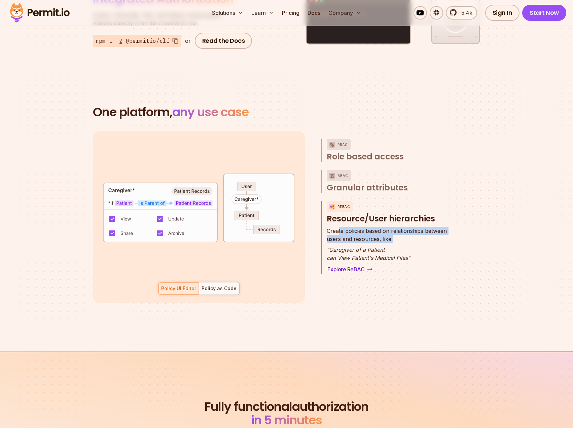
drag, startPoint x: 338, startPoint y: 224, endPoint x: 398, endPoint y: 228, distance: 60.8
click at [398, 228] on p "Create policies based on relationships between users and resources, like:" at bounding box center [387, 235] width 120 height 16
click at [192, 282] on div "Policy UI Editor Policy as Code" at bounding box center [198, 288] width 81 height 13
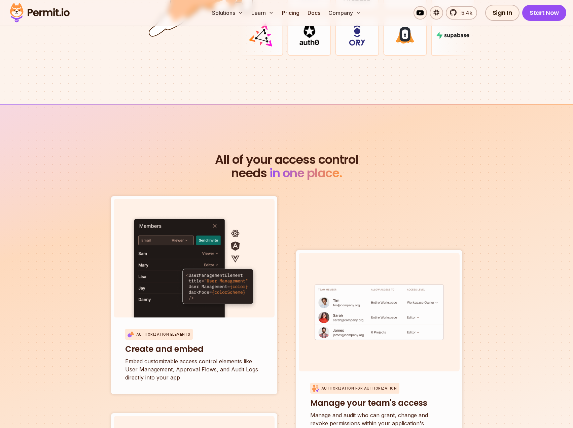
scroll to position [2135, 0]
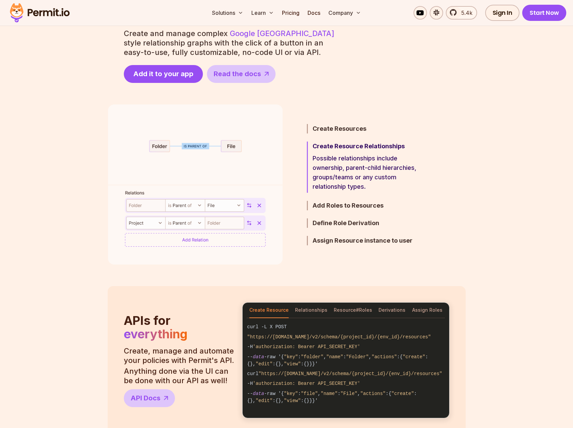
scroll to position [337, 0]
